Goal: Navigation & Orientation: Find specific page/section

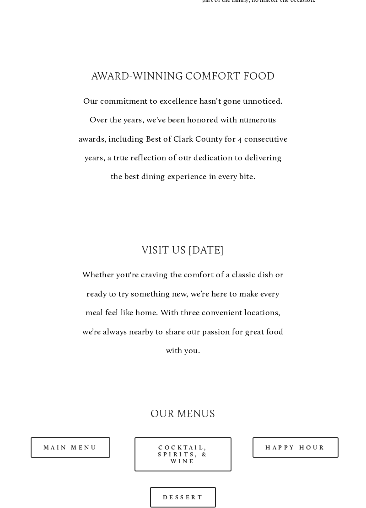
scroll to position [480, 0]
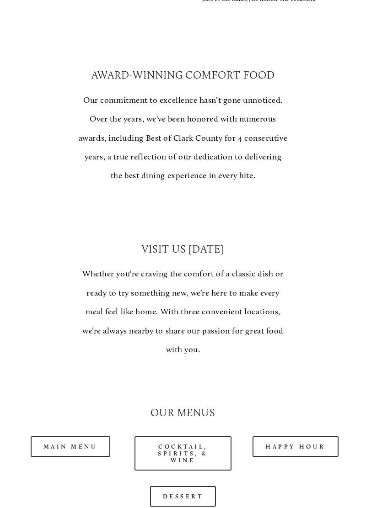
click at [78, 436] on link "Main Menu" at bounding box center [71, 446] width 80 height 21
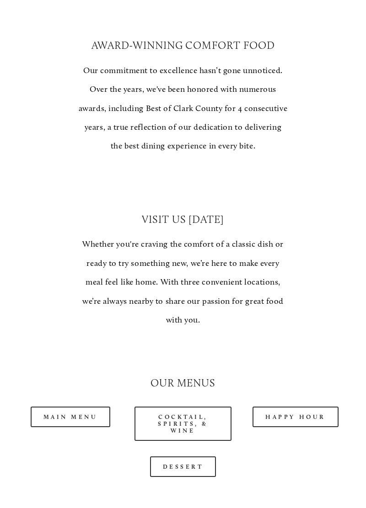
scroll to position [524, 0]
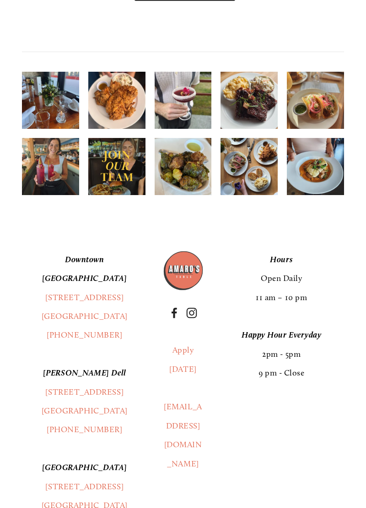
scroll to position [1214, 0]
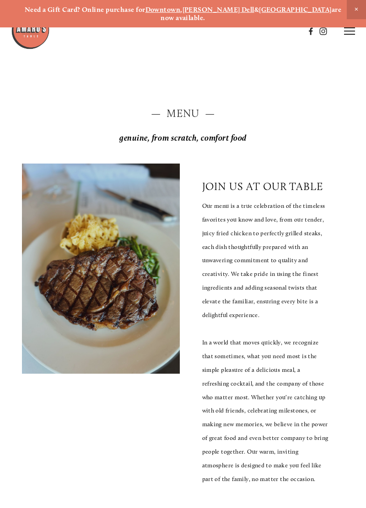
click at [353, 28] on line at bounding box center [349, 28] width 11 height 0
click at [184, 32] on span "Menu" at bounding box center [182, 31] width 17 height 8
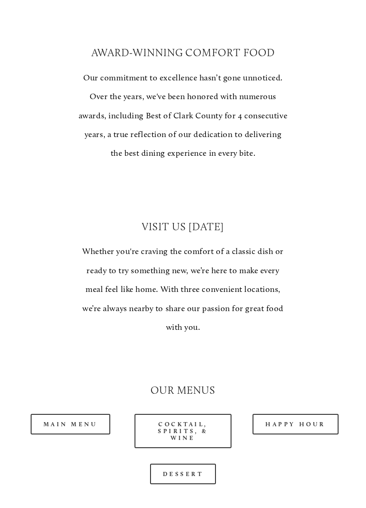
scroll to position [504, 0]
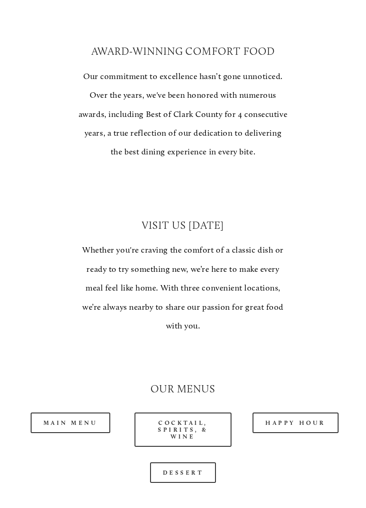
click at [68, 413] on link "Main Menu" at bounding box center [71, 423] width 80 height 21
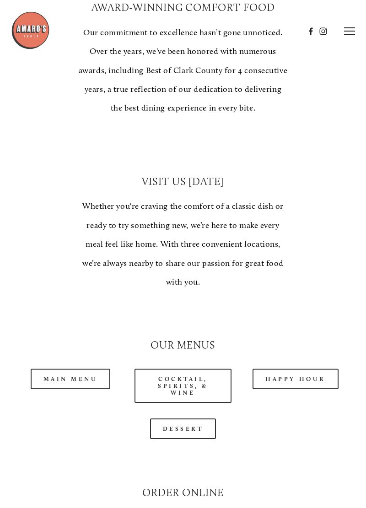
scroll to position [0, 0]
